Goal: Task Accomplishment & Management: Use online tool/utility

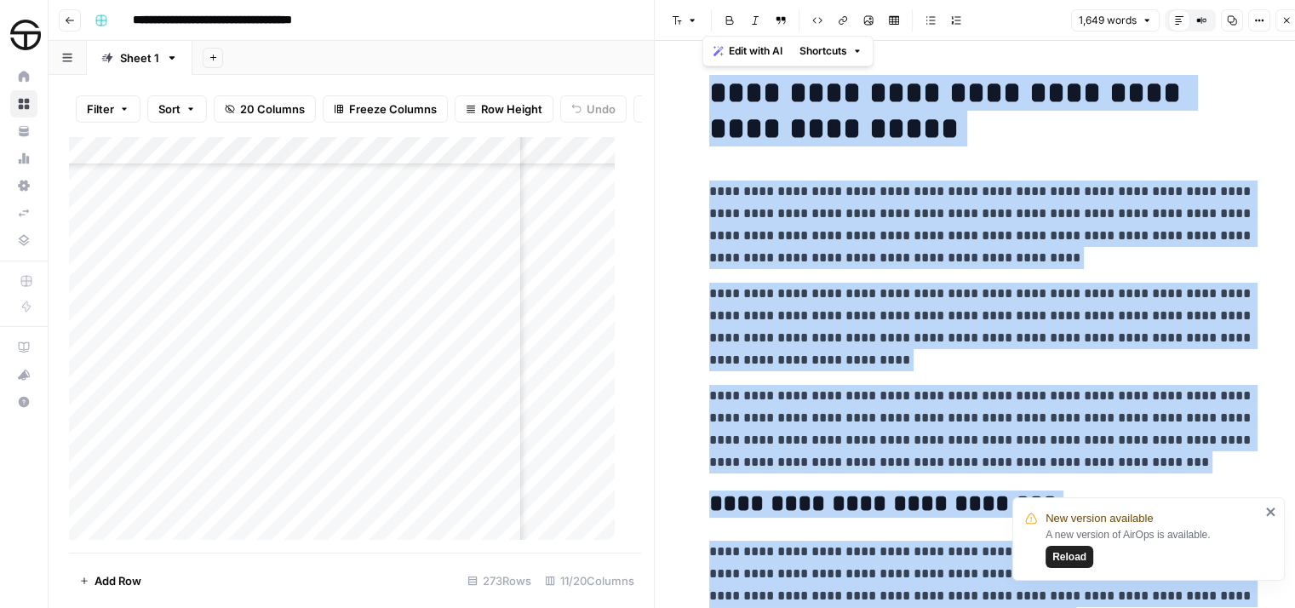
scroll to position [7069, 1016]
click at [1292, 20] on button "Close" at bounding box center [1287, 20] width 22 height 22
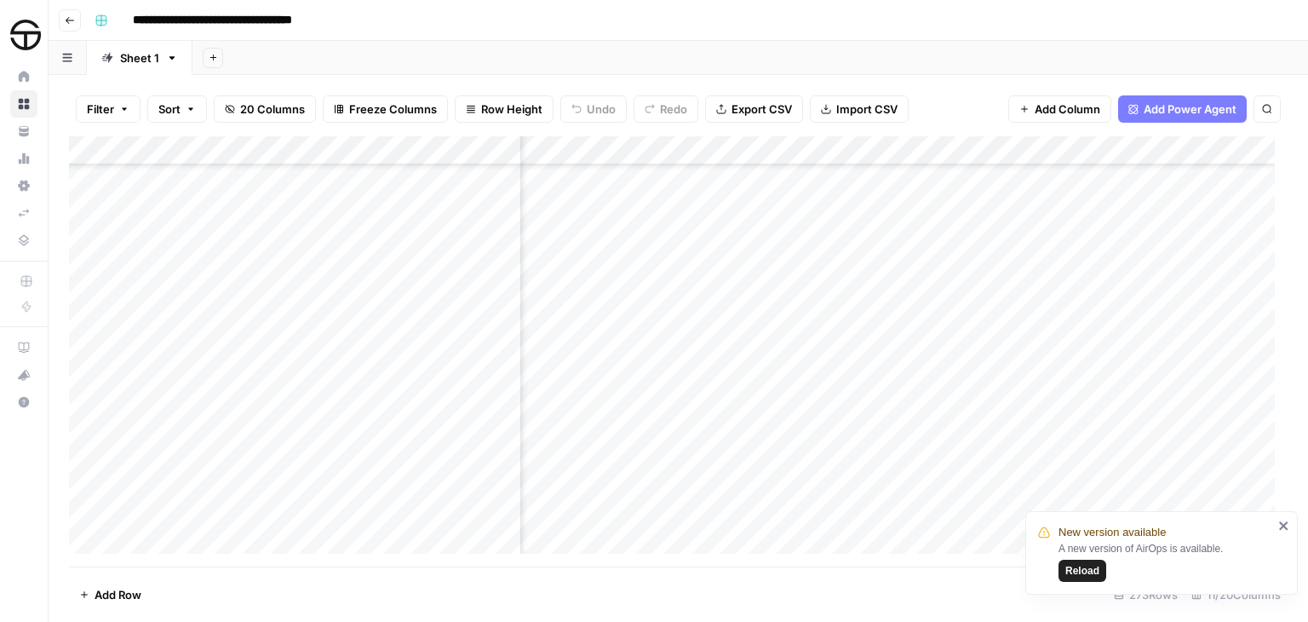
scroll to position [6948, 1016]
click at [1094, 576] on span "Reload" at bounding box center [1082, 570] width 34 height 15
click at [903, 21] on div "**********" at bounding box center [689, 20] width 1203 height 27
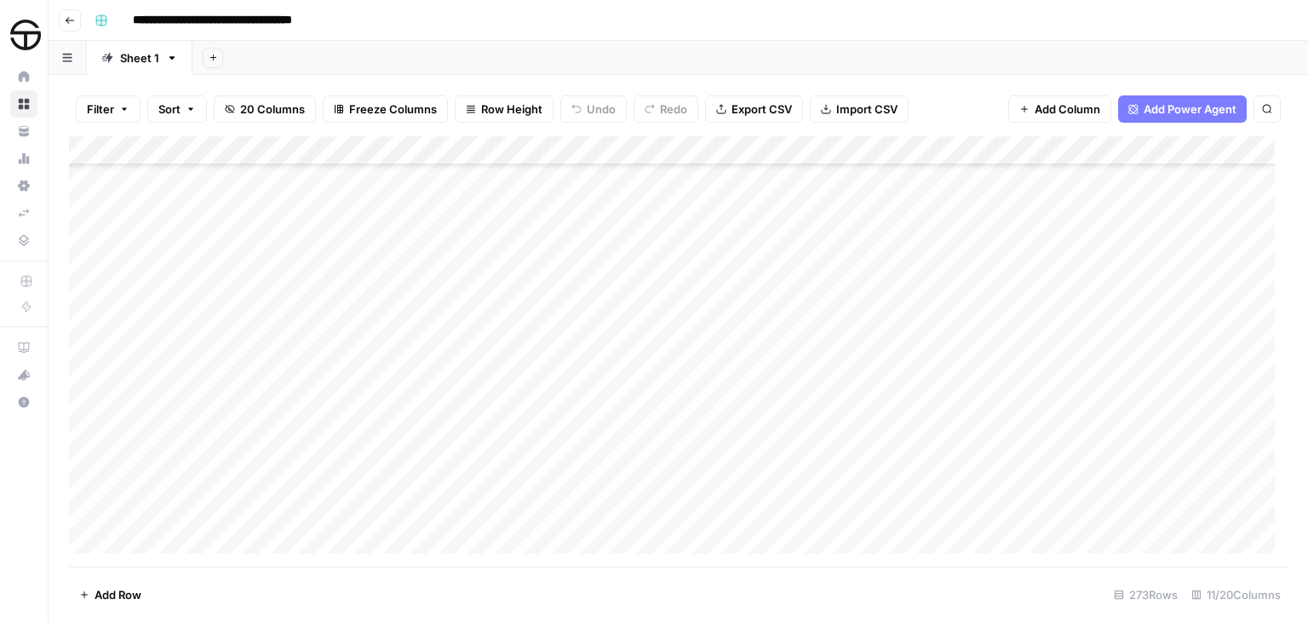
scroll to position [305, 0]
click at [107, 20] on button "button" at bounding box center [101, 20] width 27 height 27
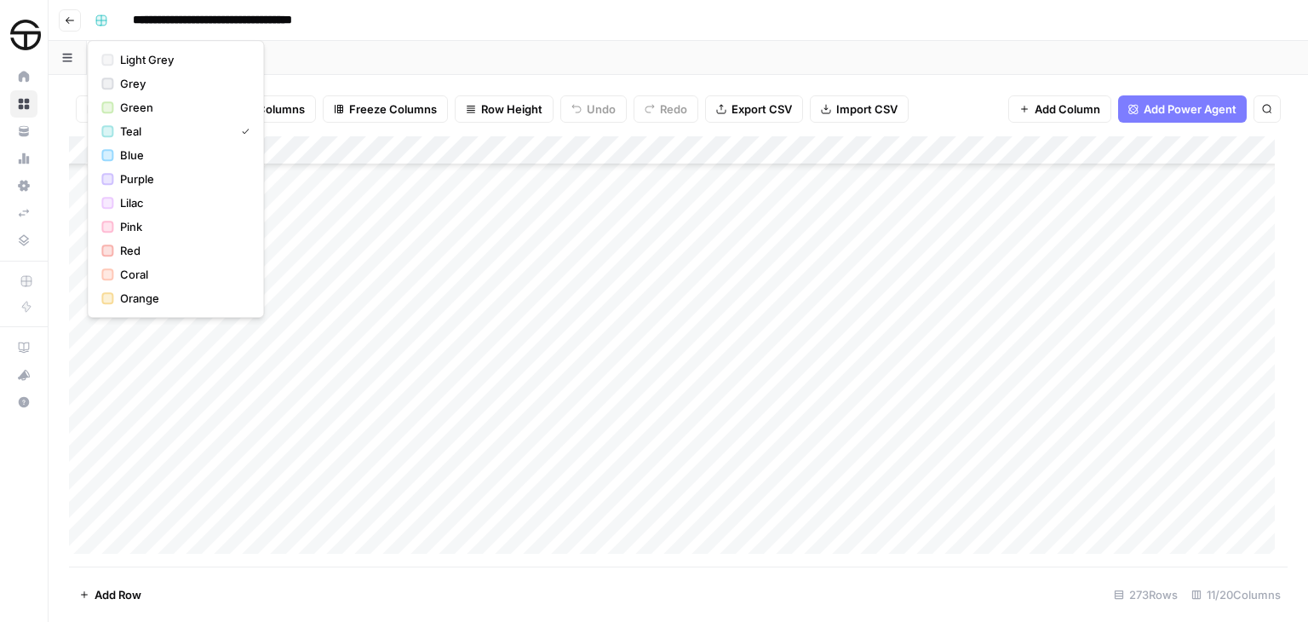
click at [592, 21] on div "**********" at bounding box center [689, 20] width 1203 height 27
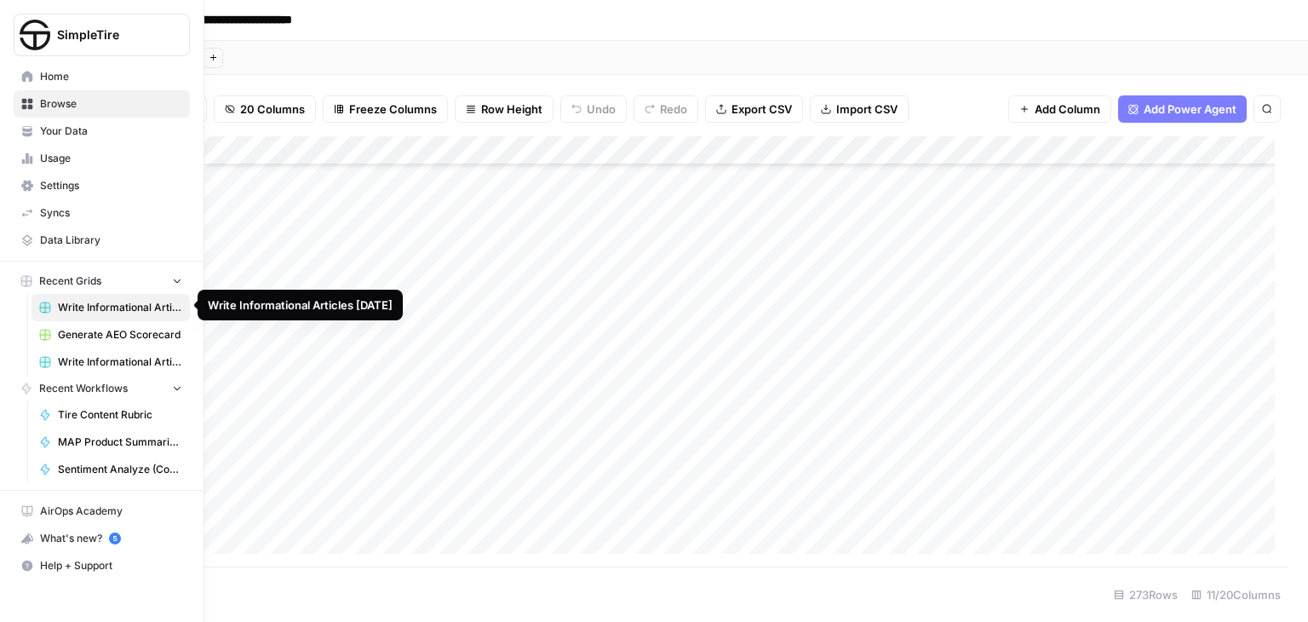
click at [105, 301] on span "Write Informational Articles [DATE]" at bounding box center [120, 307] width 124 height 15
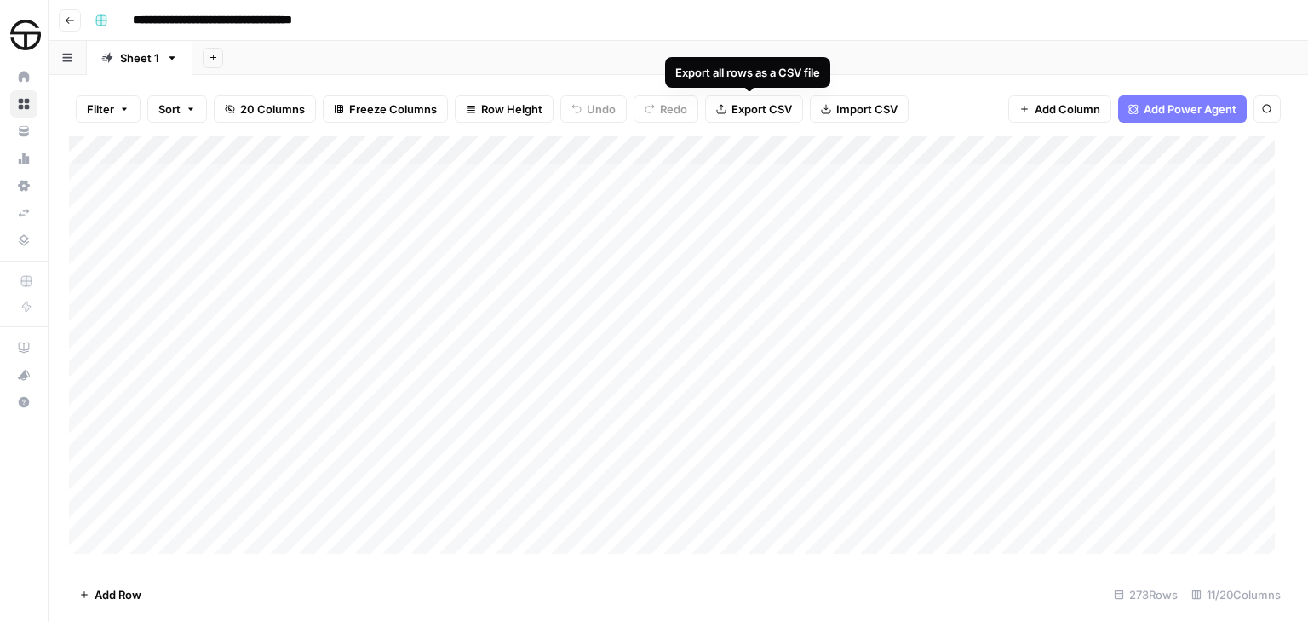
click at [773, 110] on span "Export CSV" at bounding box center [762, 108] width 60 height 17
click at [1195, 592] on rect at bounding box center [1196, 594] width 10 height 10
click at [1216, 594] on div "11/20 Columns" at bounding box center [1236, 594] width 103 height 27
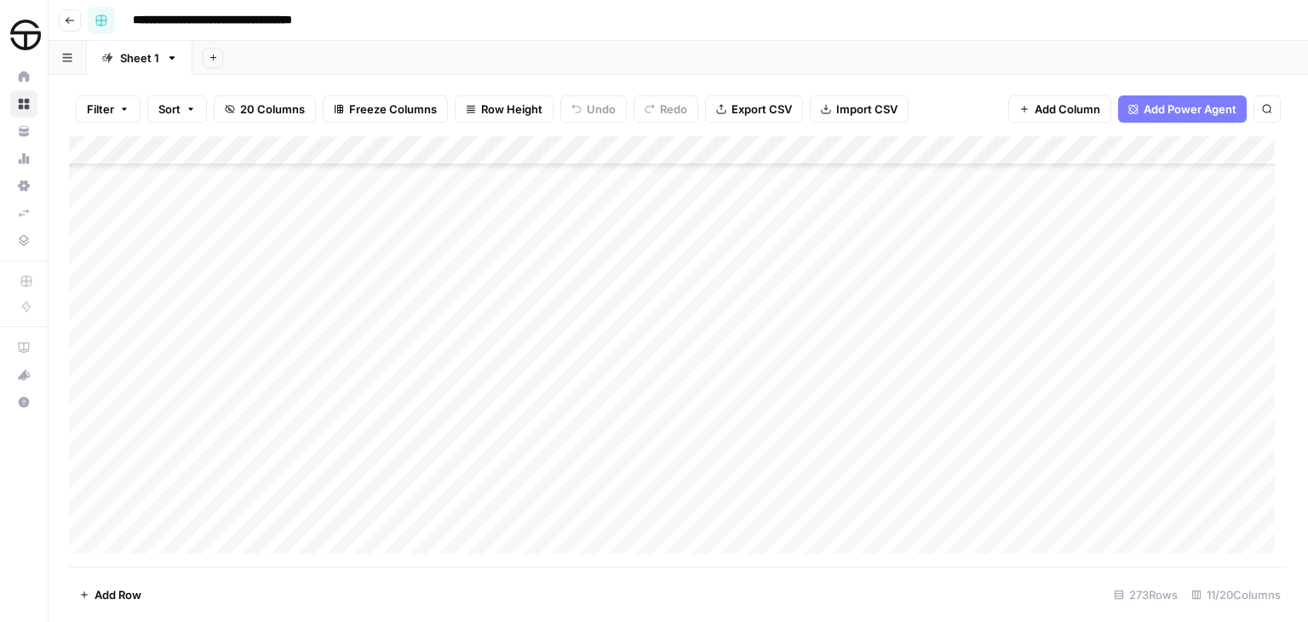
click at [99, 20] on rect "button" at bounding box center [101, 20] width 10 height 10
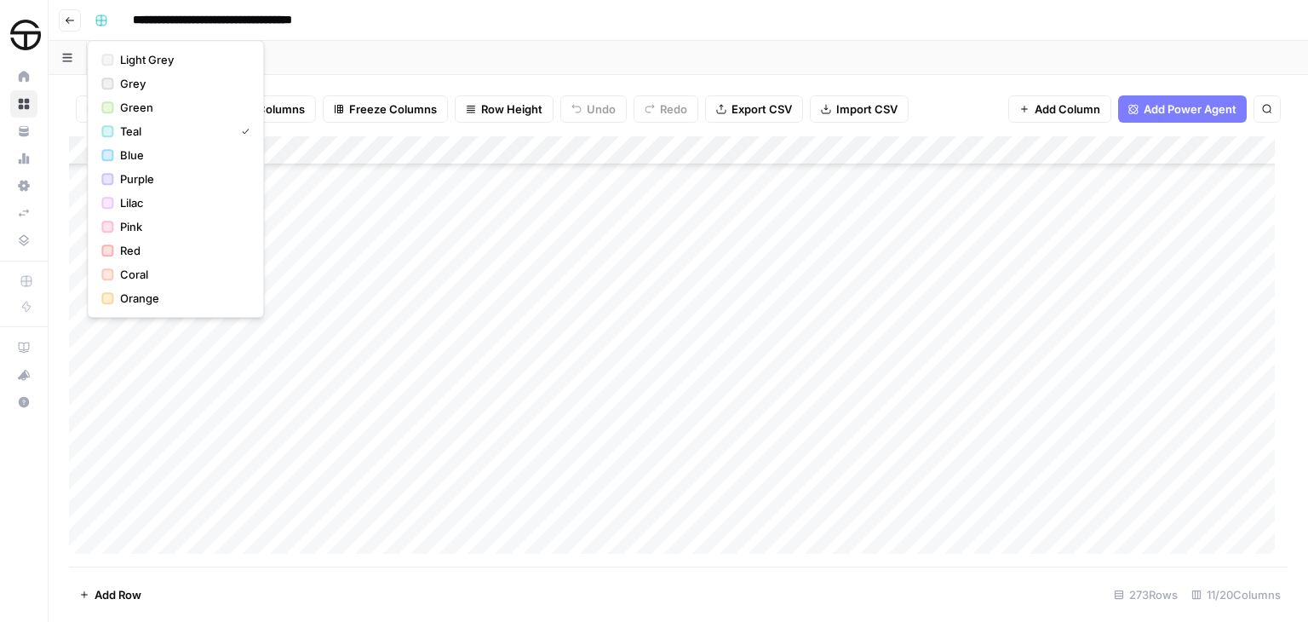
click at [563, 63] on div "Add Sheet" at bounding box center [750, 58] width 1116 height 34
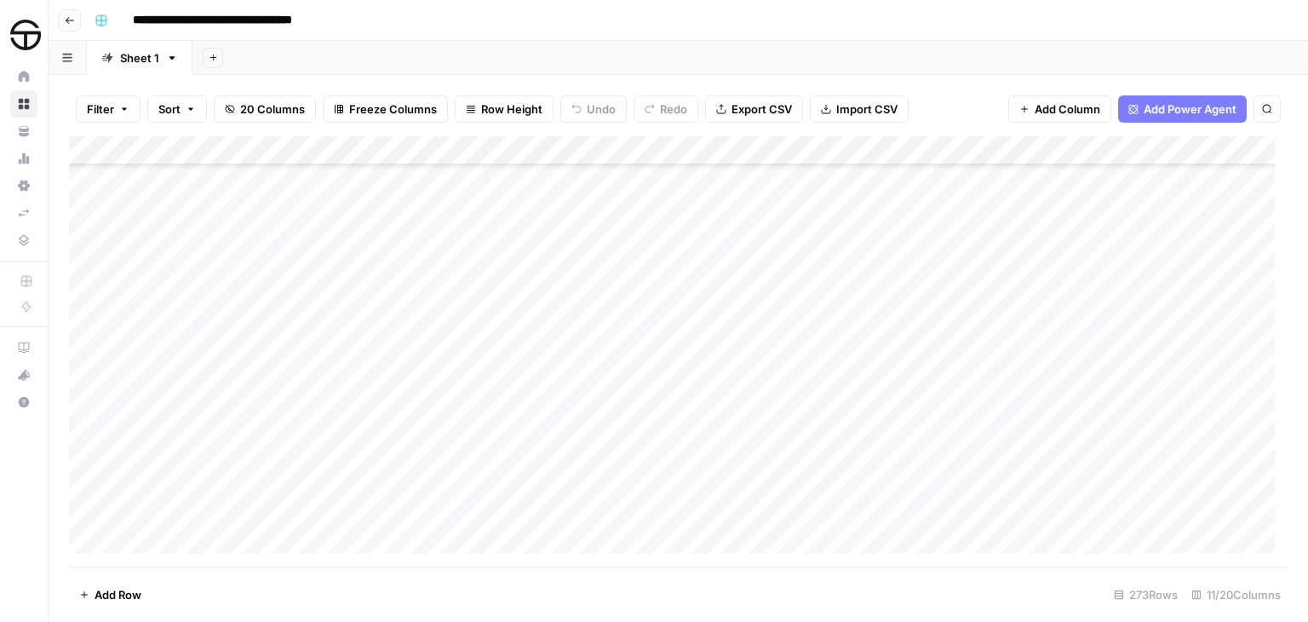
scroll to position [7544, 0]
click at [1141, 596] on div "273 Rows" at bounding box center [1146, 594] width 78 height 27
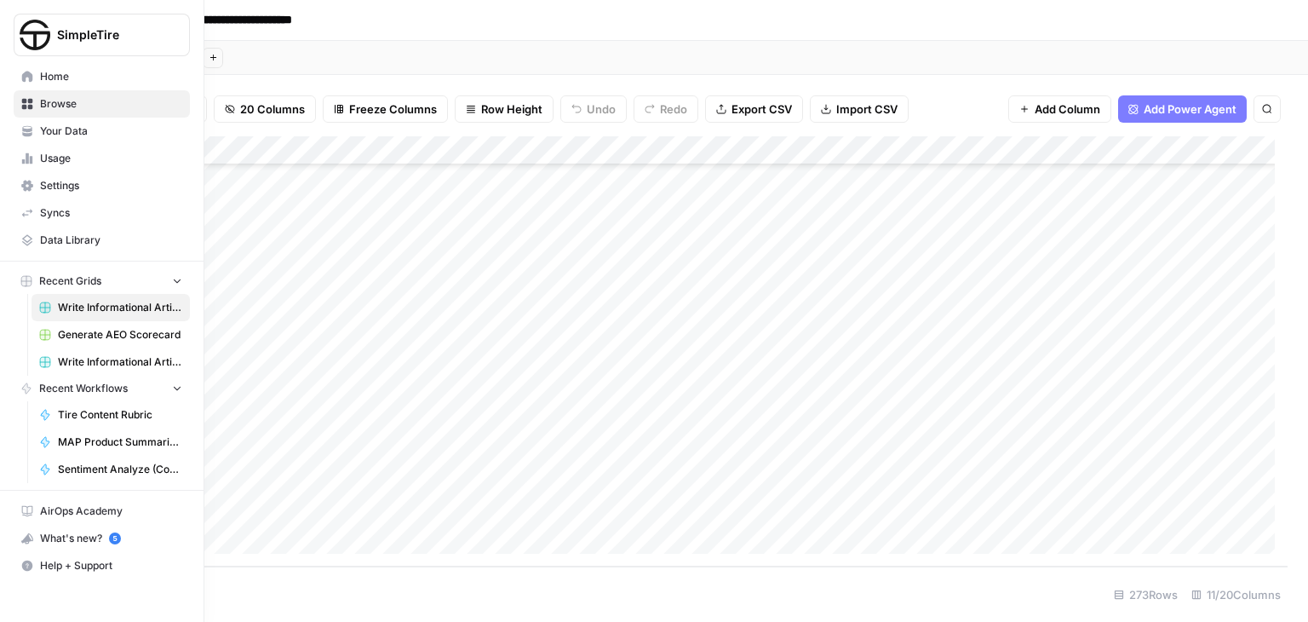
click at [63, 105] on span "Browse" at bounding box center [111, 103] width 142 height 15
